Goal: Task Accomplishment & Management: Use online tool/utility

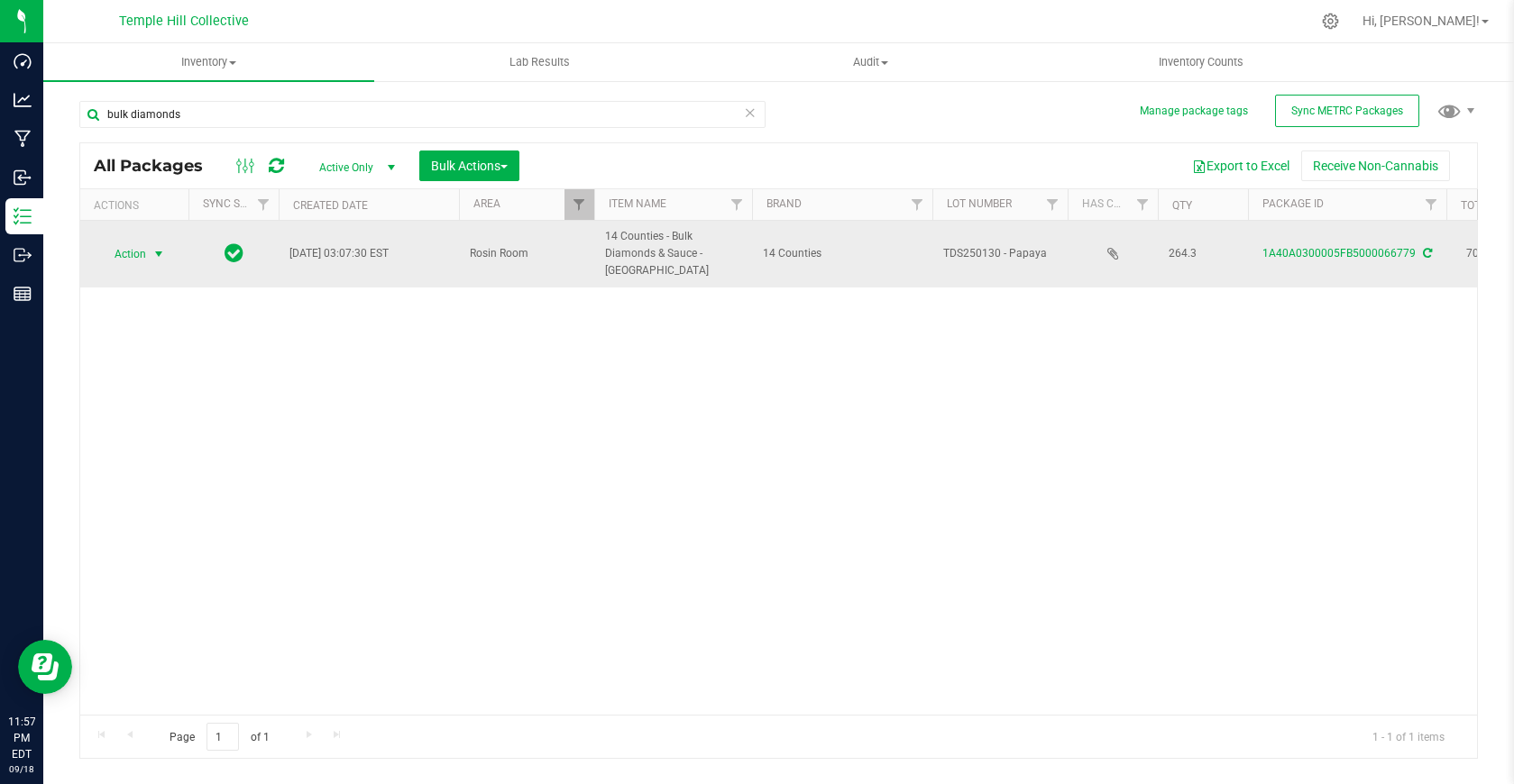
click at [152, 250] on span "select" at bounding box center [158, 254] width 15 height 15
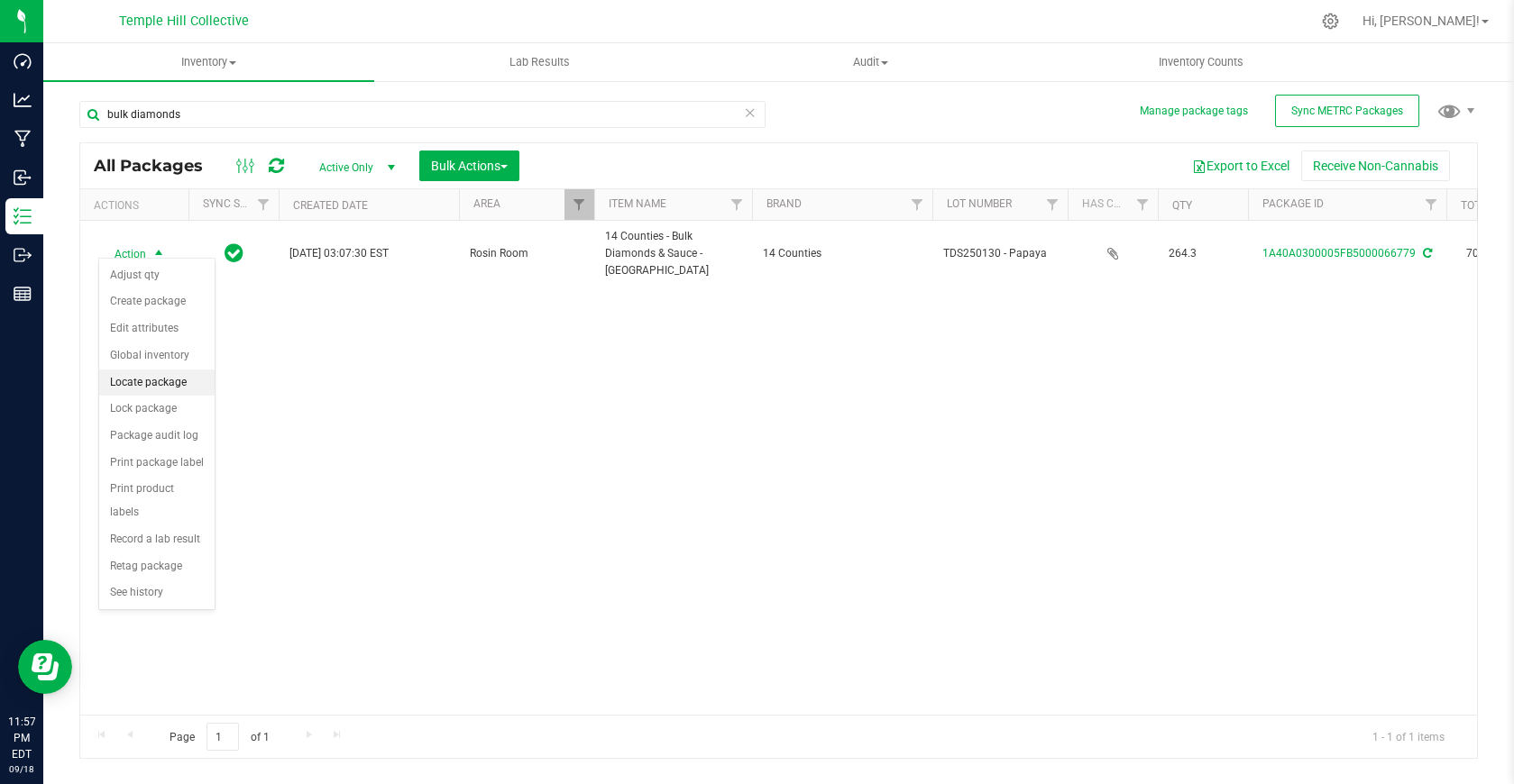
click at [151, 389] on li "Locate package" at bounding box center [156, 382] width 116 height 27
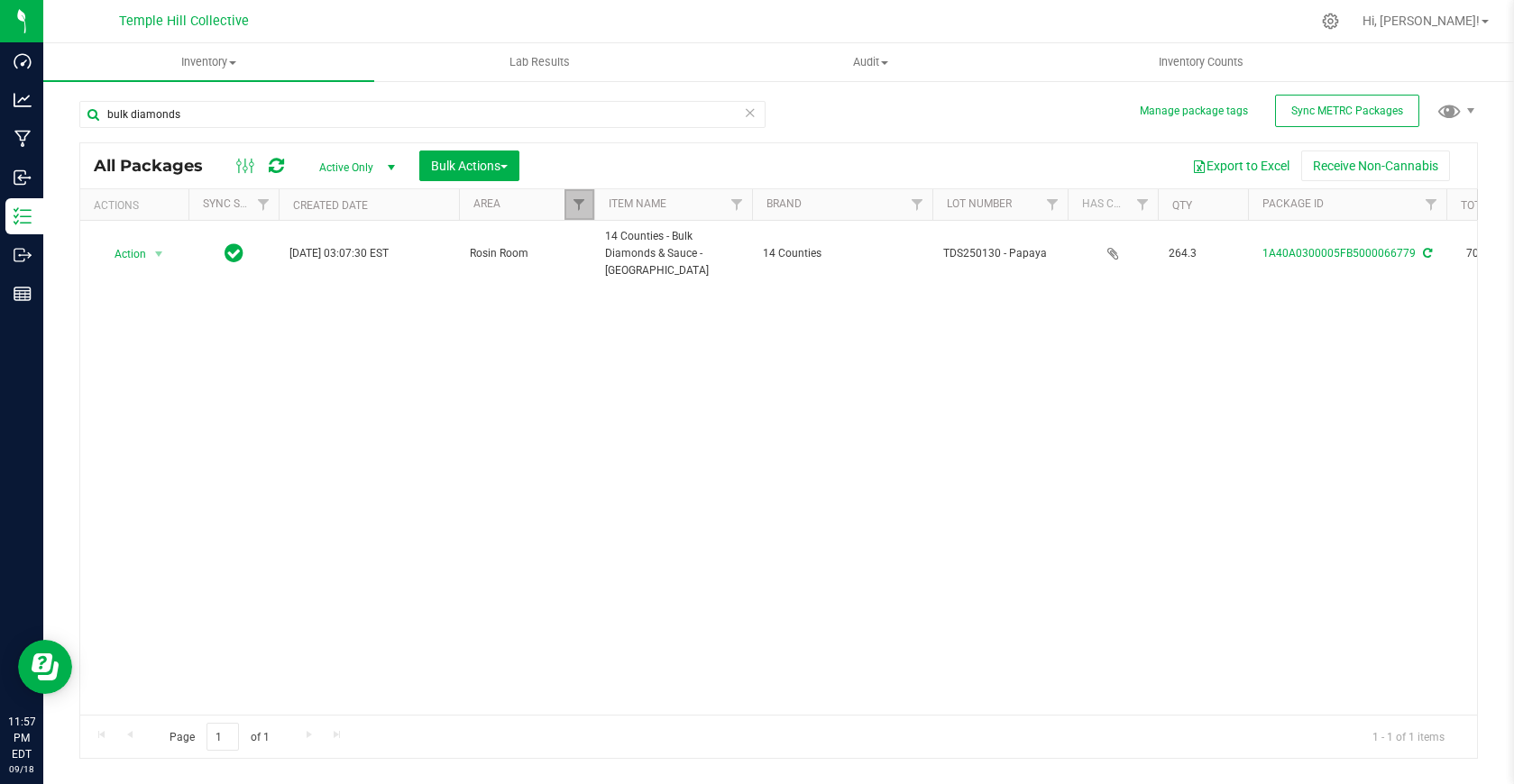
click at [587, 204] on link "Filter" at bounding box center [579, 204] width 30 height 31
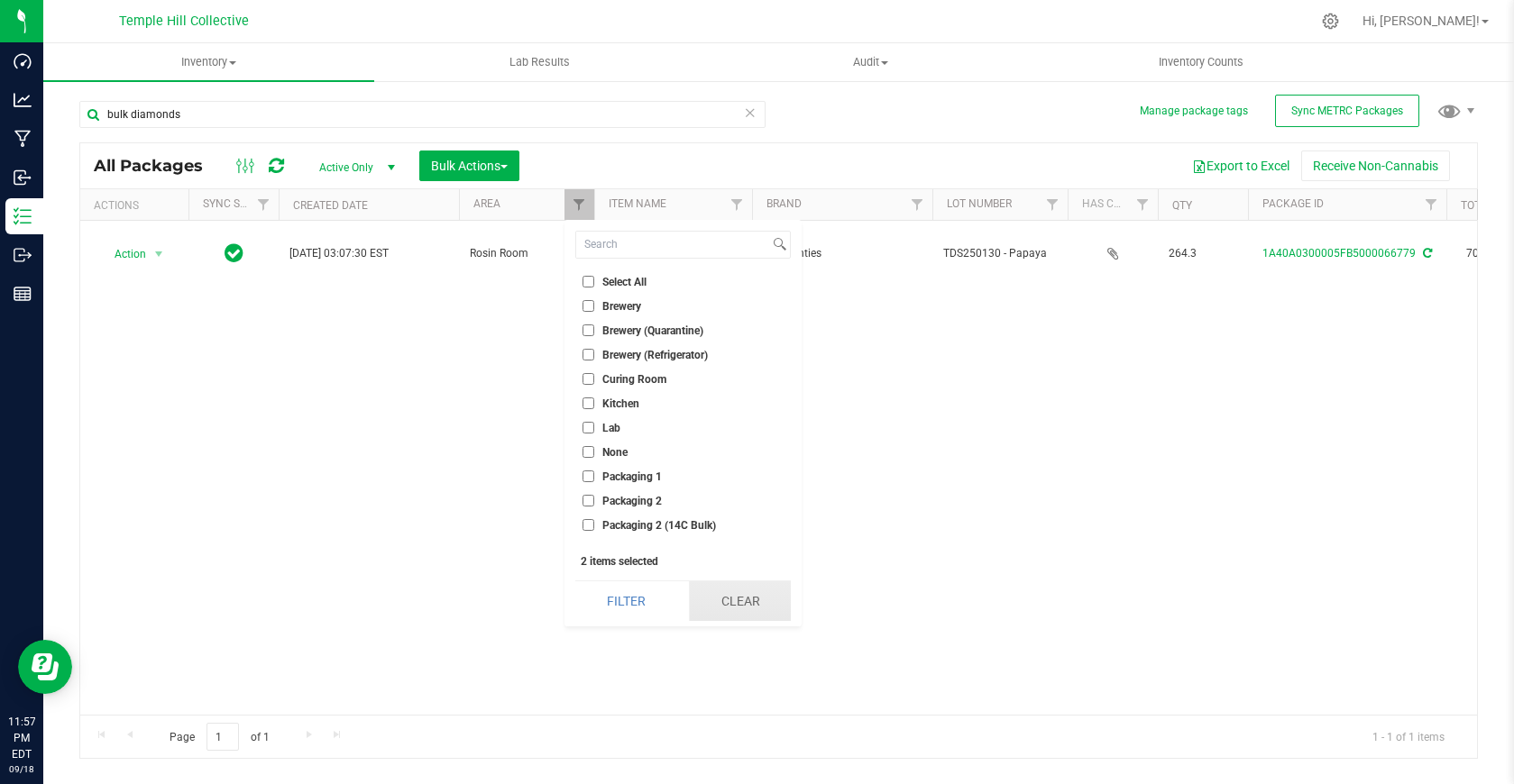
click at [732, 603] on button "Clear" at bounding box center [740, 601] width 102 height 40
